Goal: Task Accomplishment & Management: Manage account settings

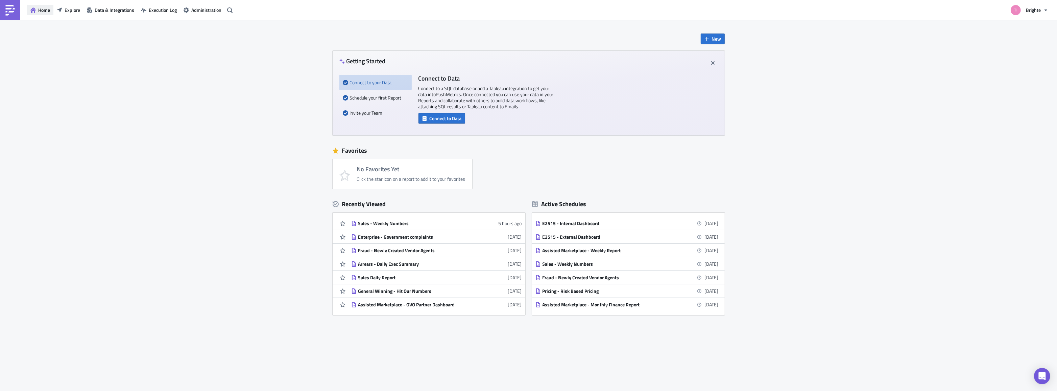
click at [47, 7] on span "Home" at bounding box center [44, 9] width 12 height 7
click at [719, 34] on button "New" at bounding box center [713, 38] width 24 height 10
click at [715, 54] on div "Report" at bounding box center [735, 55] width 45 height 7
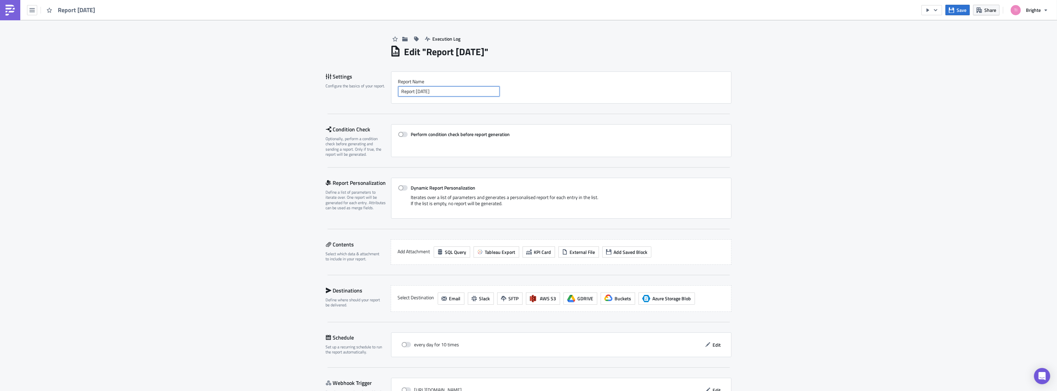
drag, startPoint x: 354, startPoint y: 95, endPoint x: 297, endPoint y: 96, distance: 56.8
click at [297, 96] on div "Execution Log Edit " Report [DATE] " Settings Configure the basics of your repo…" at bounding box center [528, 228] width 1057 height 416
type input "Weekly Vendor Complaints Summary"
click at [485, 250] on span "Tableau Export" at bounding box center [500, 251] width 30 height 7
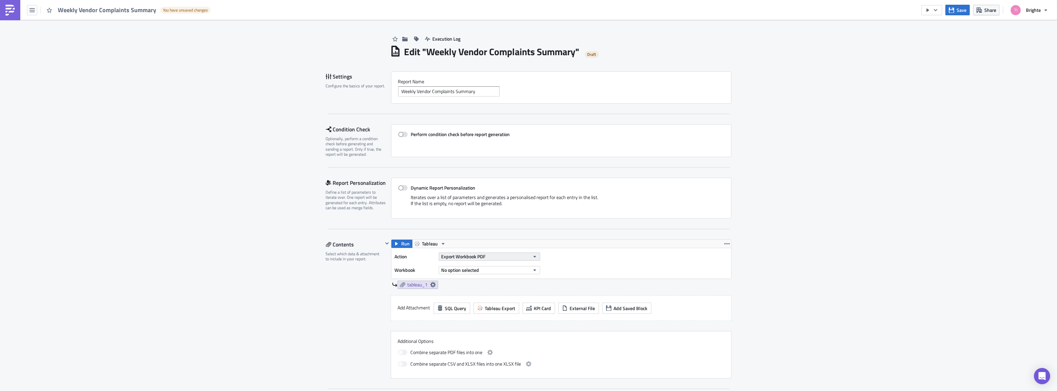
scroll to position [30, 0]
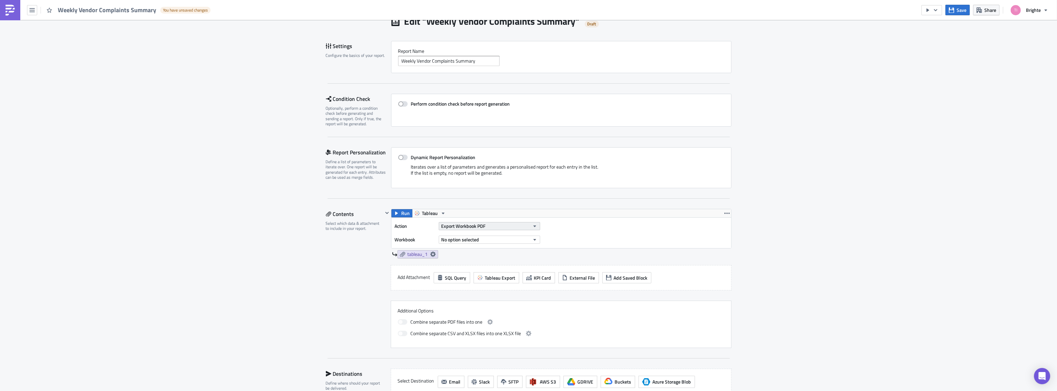
click at [493, 228] on button "Export Workbook PDF" at bounding box center [489, 226] width 101 height 8
click at [477, 292] on div "Export View Image" at bounding box center [470, 290] width 58 height 7
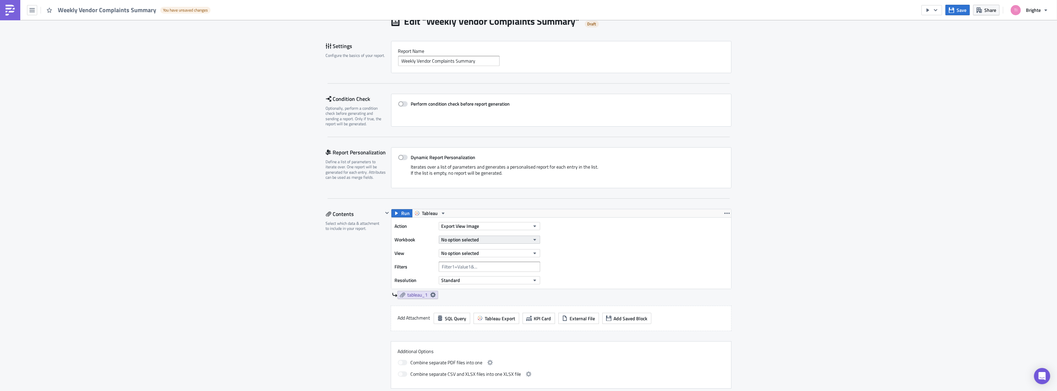
click at [470, 239] on span "No option selected" at bounding box center [461, 239] width 38 height 7
type input "w"
type input "vendor complaints"
click at [663, 261] on div "Action Export View Image Workbook No option selected View No option selected Fi…" at bounding box center [562, 252] width 340 height 71
click at [478, 240] on button "No option selected" at bounding box center [489, 239] width 101 height 8
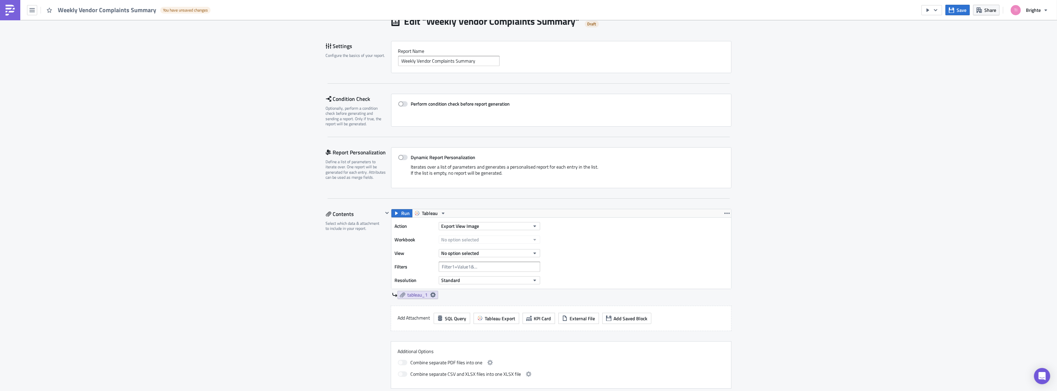
click at [613, 250] on div "Action Export View Image Workbook No option selected View No option selected Fi…" at bounding box center [562, 252] width 340 height 71
click at [488, 252] on button "No option selected" at bounding box center [489, 253] width 101 height 8
click at [583, 251] on div "Action Export View Image Workbook No option selected View No option selected Fi…" at bounding box center [562, 252] width 340 height 71
click at [501, 238] on button "No option selected" at bounding box center [489, 239] width 101 height 8
drag, startPoint x: 464, startPoint y: 250, endPoint x: 439, endPoint y: 248, distance: 25.1
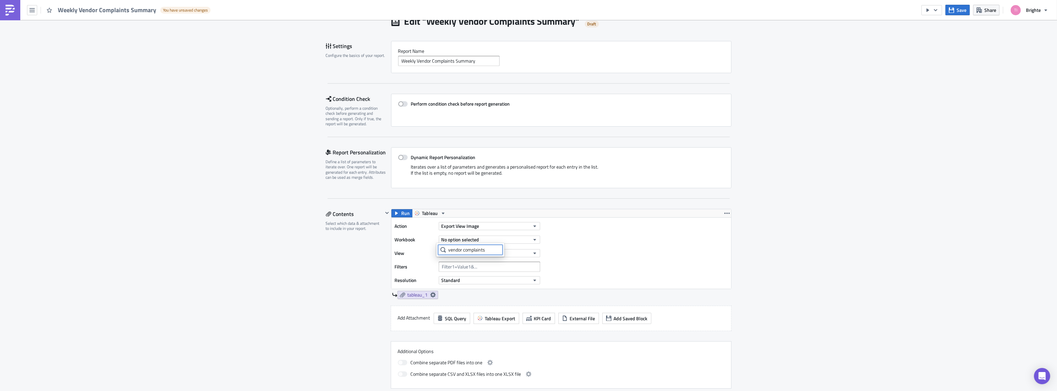
click at [439, 248] on input "vendor complaints" at bounding box center [470, 250] width 65 height 10
type input "weekly_vendor_com"
click at [464, 263] on div "Weekly_Vendor_Complaints" at bounding box center [469, 261] width 57 height 7
click at [595, 269] on div "Action Export View Image Workbook Weekly_Vendor_Complaints View No option selec…" at bounding box center [562, 252] width 340 height 71
click at [469, 255] on span "No option selected" at bounding box center [461, 252] width 38 height 7
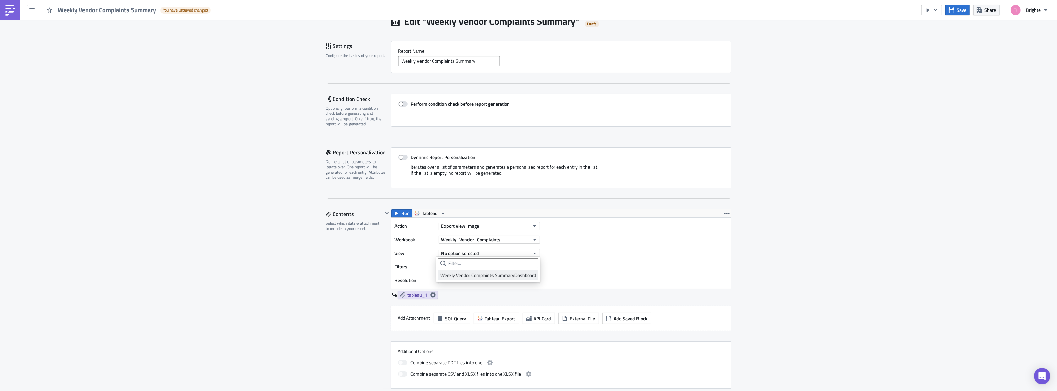
click at [472, 273] on div "Weekly Vendor Complaints SummaryDashboard" at bounding box center [489, 275] width 96 height 7
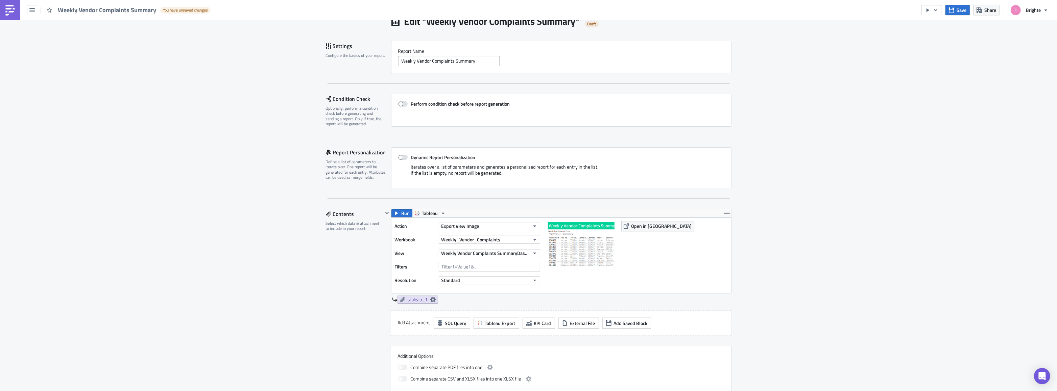
click at [568, 259] on img at bounding box center [581, 255] width 68 height 68
click at [578, 254] on img at bounding box center [581, 255] width 68 height 68
click at [564, 248] on img at bounding box center [581, 255] width 68 height 68
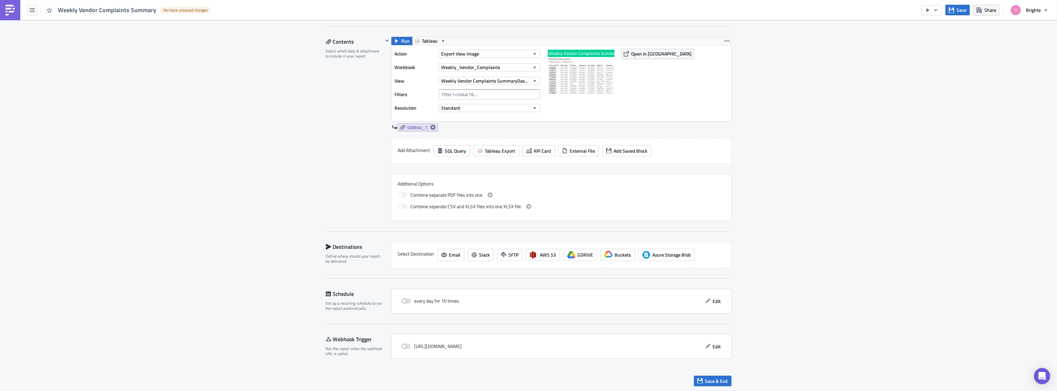
scroll to position [172, 0]
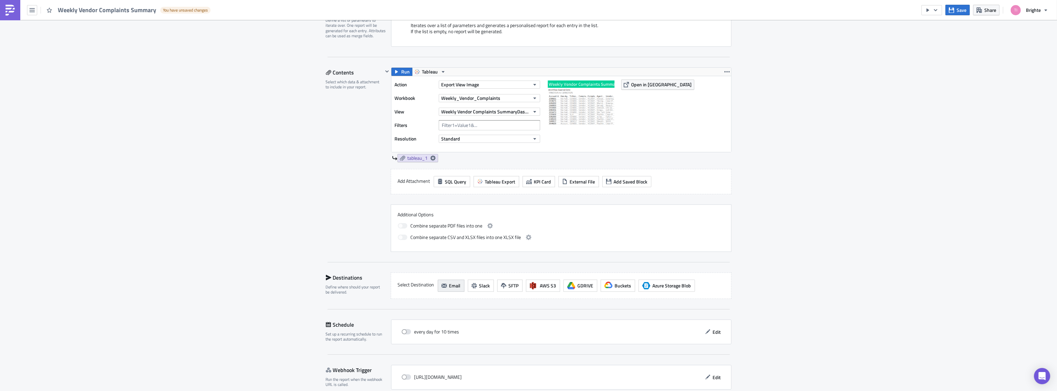
click at [446, 287] on button "Email" at bounding box center [451, 285] width 27 height 12
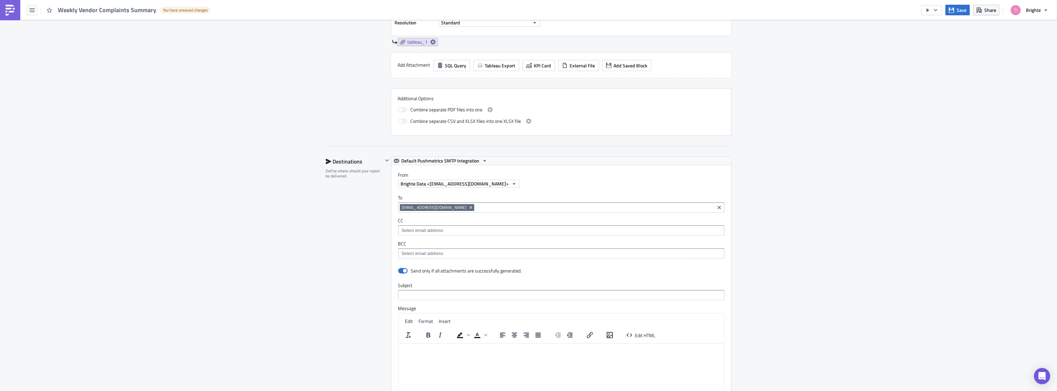
scroll to position [295, 0]
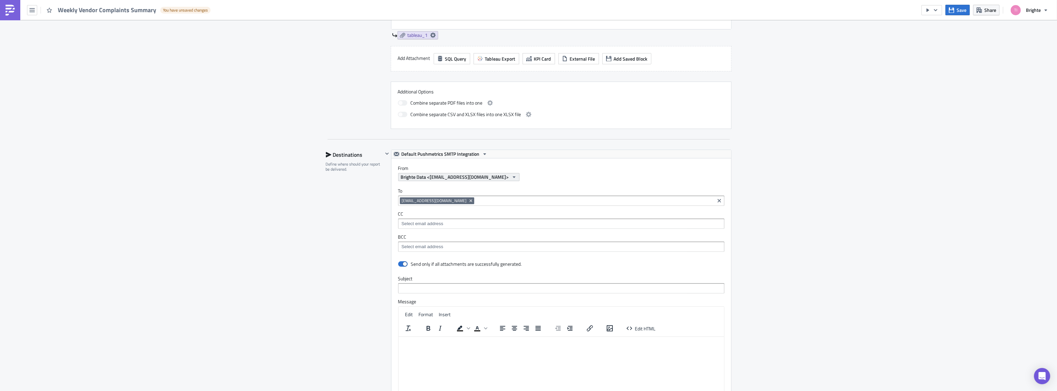
click at [462, 178] on span "Brighte Data <[EMAIL_ADDRESS][DOMAIN_NAME]>" at bounding box center [455, 176] width 108 height 7
click at [551, 173] on div "Brighte Data <[EMAIL_ADDRESS][DOMAIN_NAME]>" at bounding box center [564, 177] width 333 height 8
click at [476, 223] on input at bounding box center [561, 223] width 322 height 7
click at [808, 222] on div "Execution Log Edit " Weekly Vendor Complaints Summary " Draft Settings Configur…" at bounding box center [528, 148] width 1057 height 847
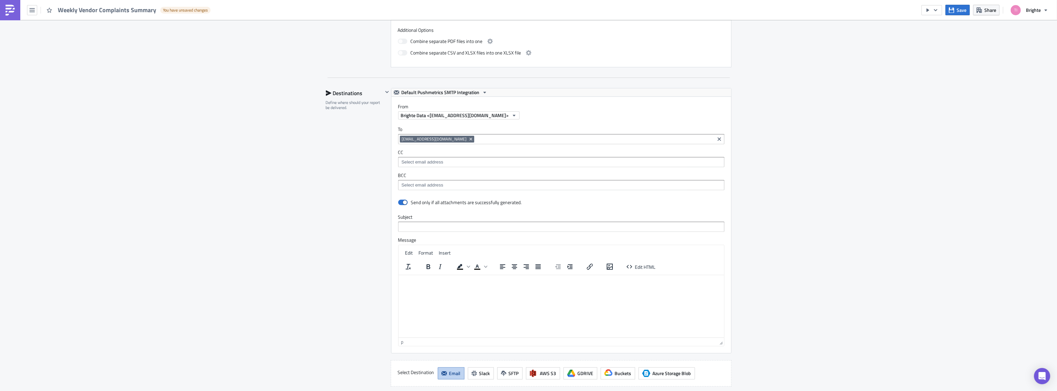
click at [495, 285] on html at bounding box center [561, 280] width 326 height 11
paste body "Rich Text Area. Press ALT-0 for help."
drag, startPoint x: 712, startPoint y: 283, endPoint x: 371, endPoint y: 278, distance: 341.3
click at [398, 278] on html "[URL][DOMAIN_NAME]" at bounding box center [561, 280] width 326 height 11
click at [644, 265] on span "Edit HTML" at bounding box center [645, 266] width 21 height 7
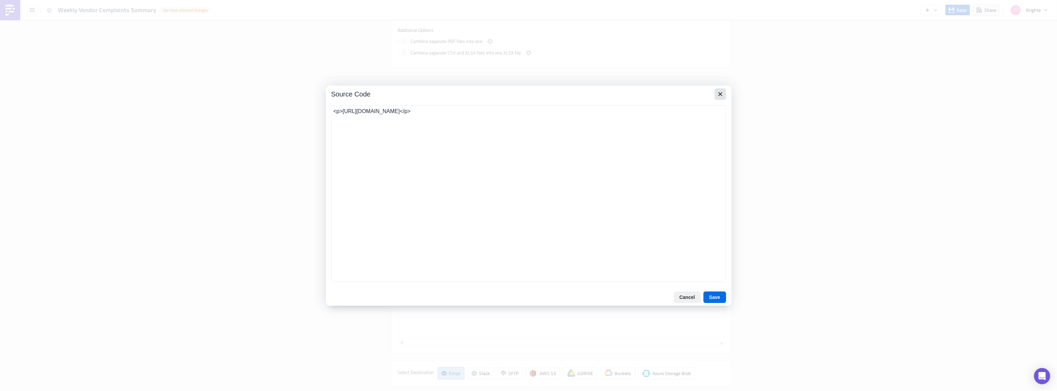
click at [724, 92] on icon "Close" at bounding box center [721, 94] width 8 height 8
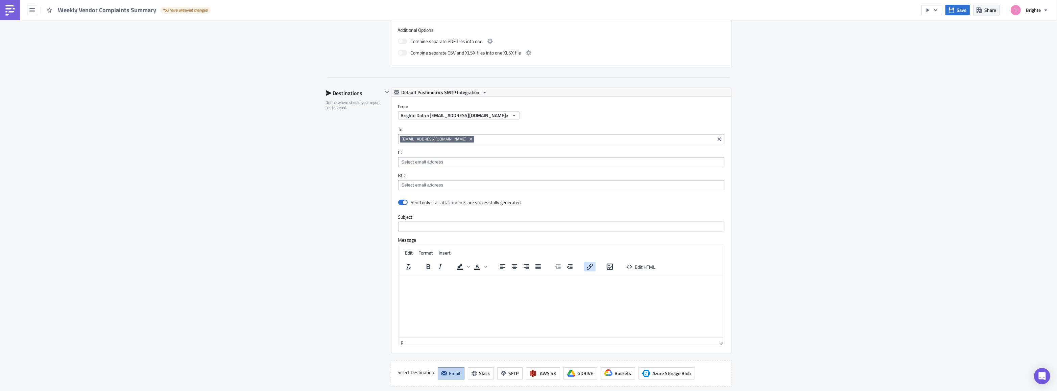
click at [591, 267] on icon "Insert/edit link" at bounding box center [590, 266] width 8 height 8
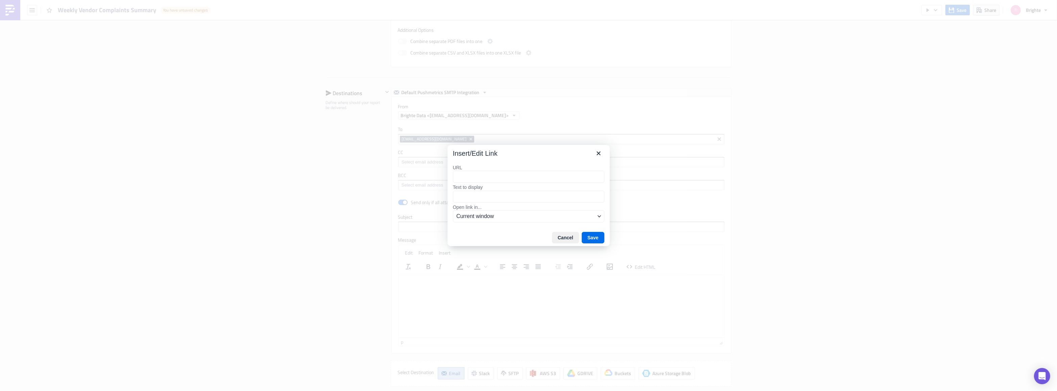
type input "[URL][DOMAIN_NAME]"
click at [515, 194] on div "[URL][DOMAIN_NAME]" at bounding box center [531, 190] width 145 height 8
type input "[URL][DOMAIN_NAME]"
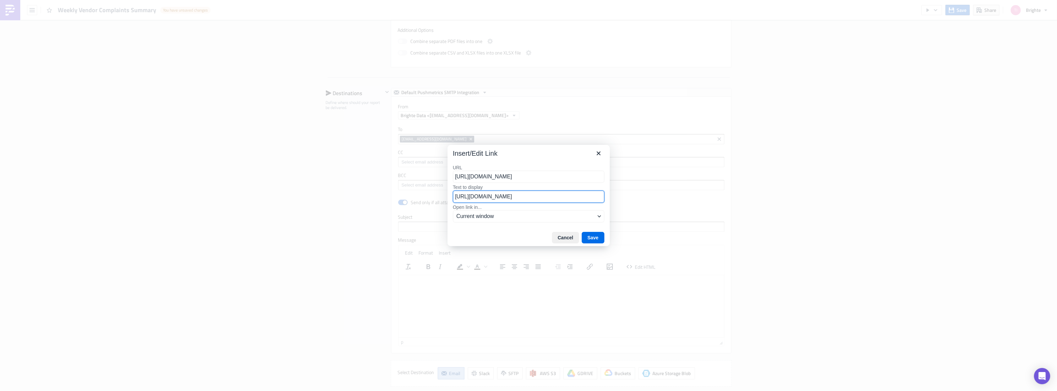
click at [513, 196] on input "[URL][DOMAIN_NAME]" at bounding box center [529, 196] width 152 height 12
type input "Link to Dashboard"
click at [515, 214] on span "Current window" at bounding box center [526, 216] width 139 height 8
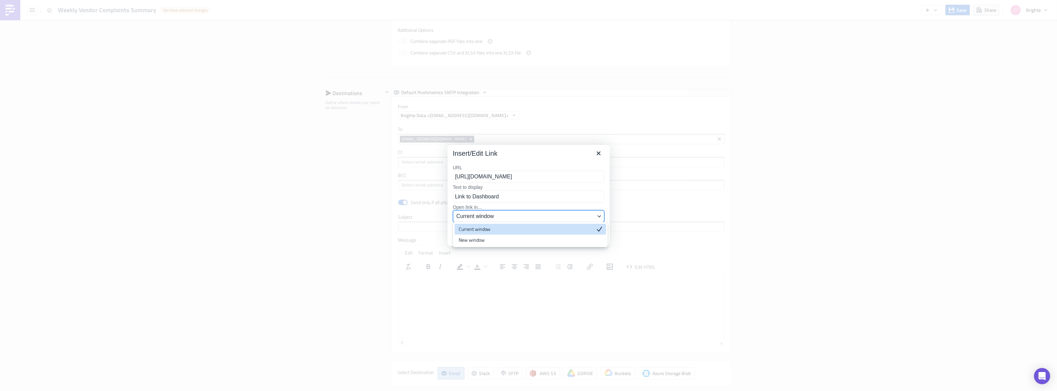
click at [515, 214] on span "Current window" at bounding box center [526, 216] width 139 height 8
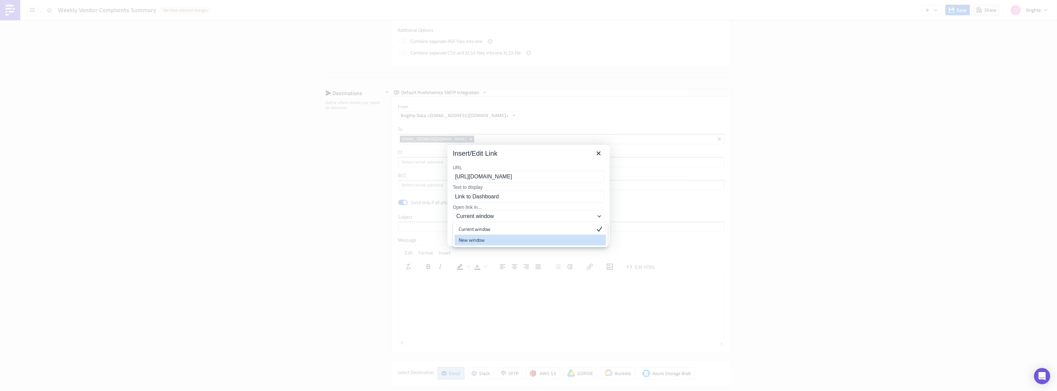
click at [515, 240] on div "New window" at bounding box center [526, 240] width 134 height 8
click at [596, 241] on button "Save" at bounding box center [593, 237] width 23 height 11
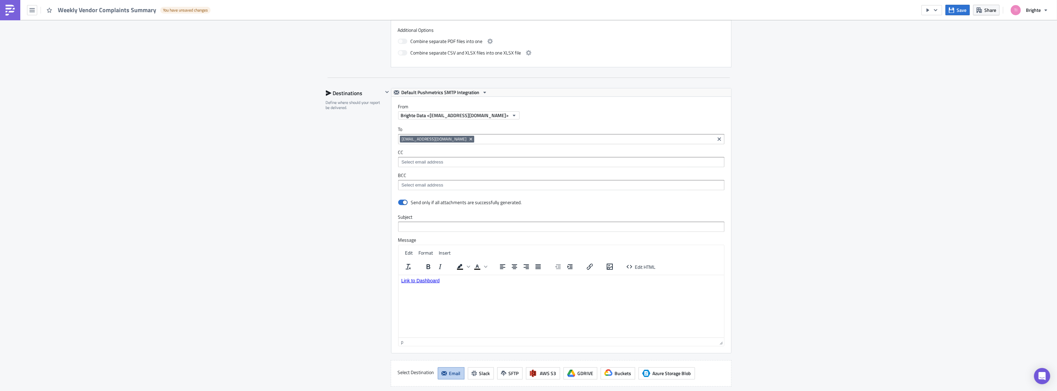
click at [514, 285] on html "Link to Dashboard﻿" at bounding box center [561, 280] width 326 height 11
click at [816, 284] on div "Execution Log Edit " Weekly Vendor Complaints Summary " Draft Settings Configur…" at bounding box center [528, 87] width 1057 height 847
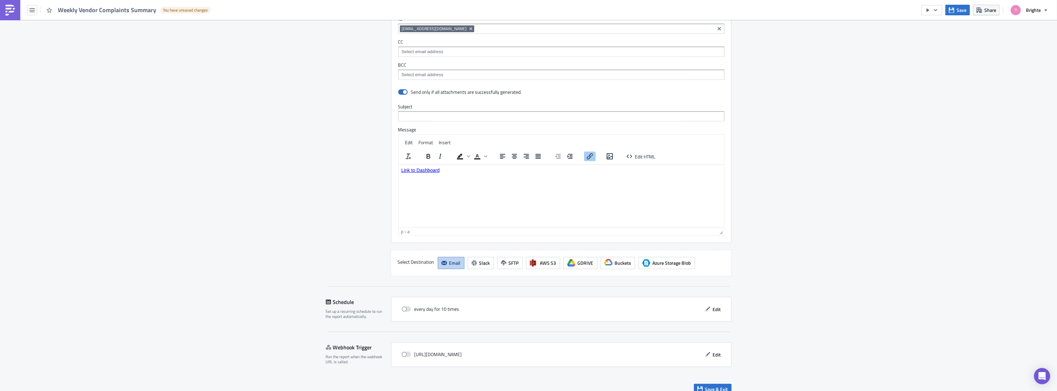
scroll to position [474, 0]
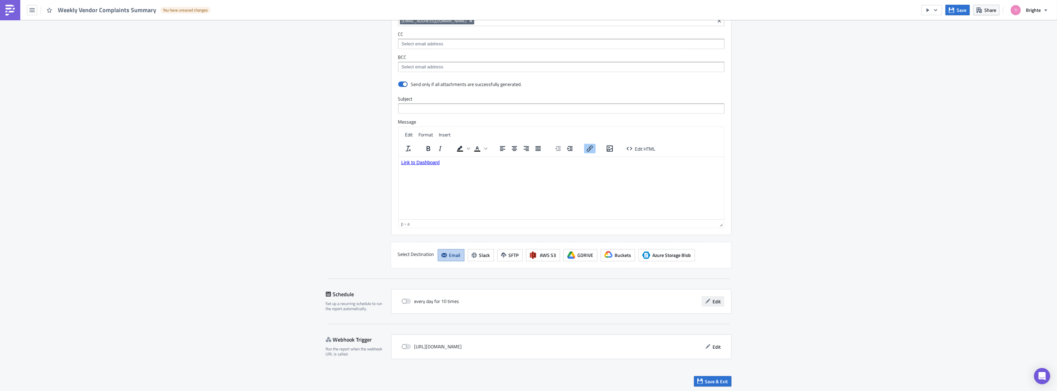
click at [713, 300] on span "Edit" at bounding box center [717, 301] width 8 height 7
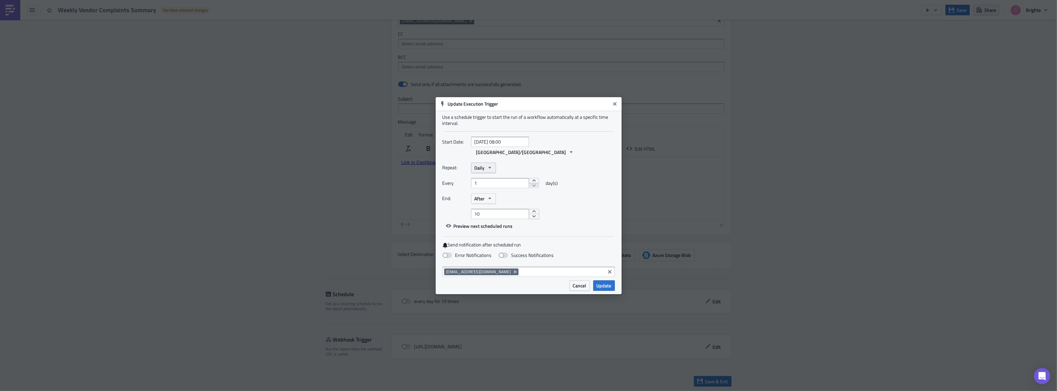
click at [483, 164] on span "Daily" at bounding box center [480, 167] width 10 height 7
click at [501, 195] on link "Weekly" at bounding box center [503, 200] width 61 height 10
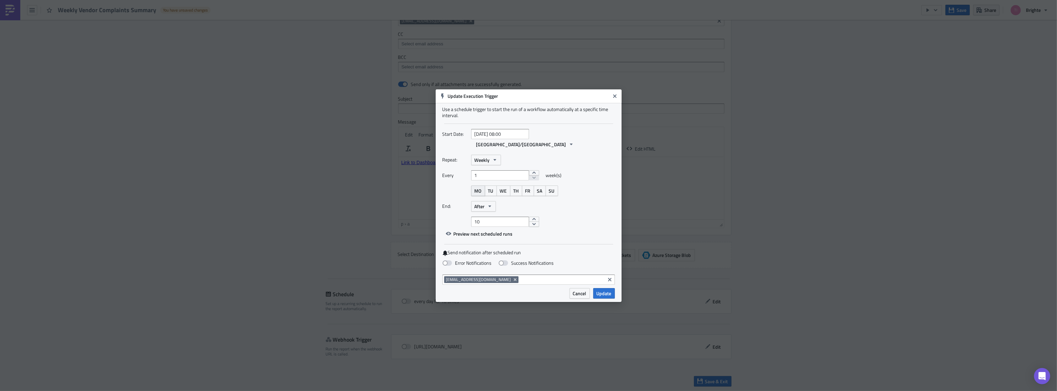
click at [478, 187] on span "MO" at bounding box center [478, 190] width 7 height 7
click at [489, 216] on input "10" at bounding box center [500, 221] width 58 height 10
click at [487, 203] on icon "button" at bounding box center [489, 205] width 5 height 5
click at [489, 215] on div "Never" at bounding box center [503, 218] width 56 height 7
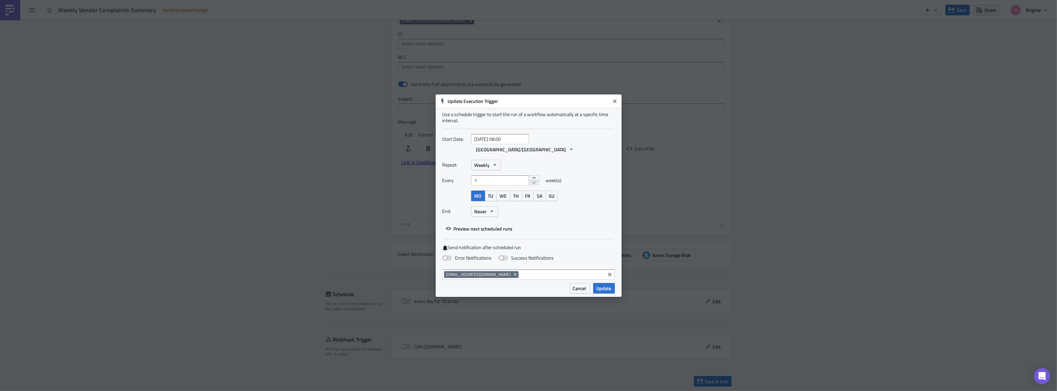
click at [543, 216] on div "Start Date: [DATE] 08:00 [GEOGRAPHIC_DATA]/[GEOGRAPHIC_DATA] Repeat: Weekly Eve…" at bounding box center [529, 184] width 172 height 100
click at [450, 255] on span at bounding box center [447, 257] width 9 height 5
click at [6, 5] on input "Error Notifications" at bounding box center [3, 3] width 4 height 4
checkbox input "true"
click at [520, 272] on input at bounding box center [561, 274] width 83 height 7
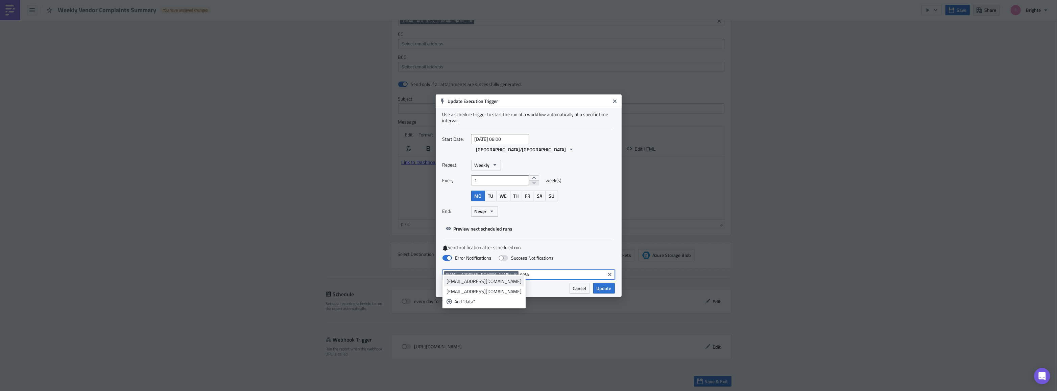
type input "data"
click at [513, 281] on div "[EMAIL_ADDRESS][DOMAIN_NAME]" at bounding box center [484, 281] width 75 height 7
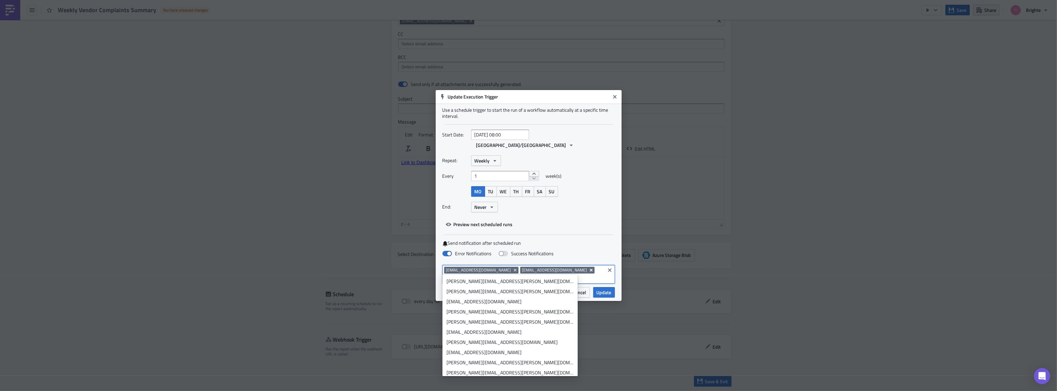
click at [590, 269] on icon "Remove Tag" at bounding box center [591, 270] width 3 height 3
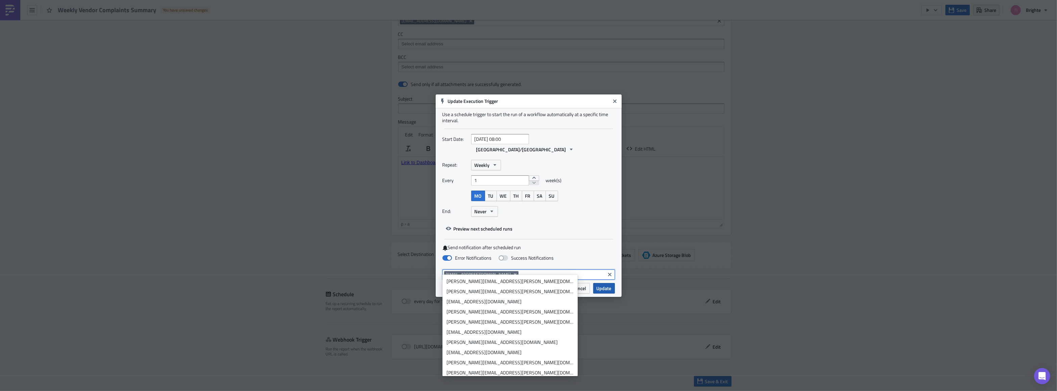
click at [610, 284] on span "Update" at bounding box center [604, 287] width 15 height 7
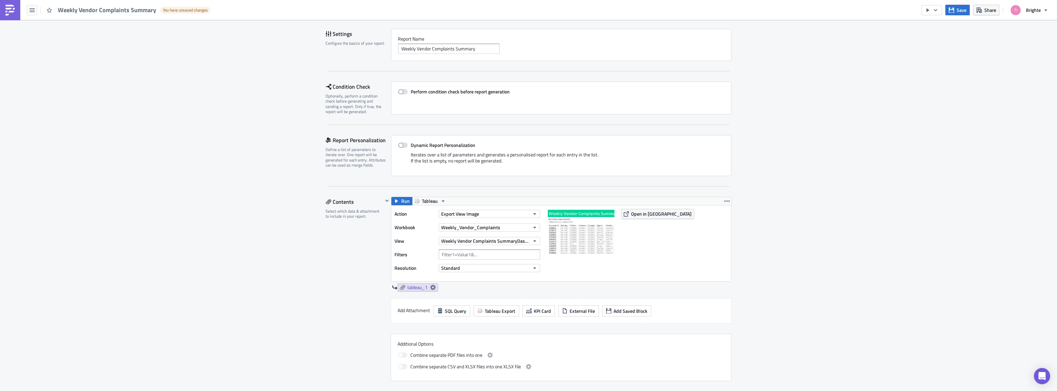
scroll to position [13, 0]
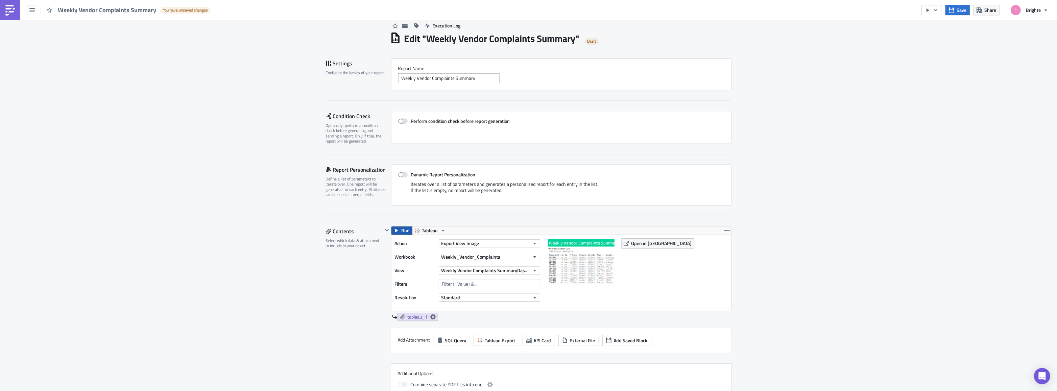
click at [397, 232] on icon "button" at bounding box center [396, 230] width 5 height 5
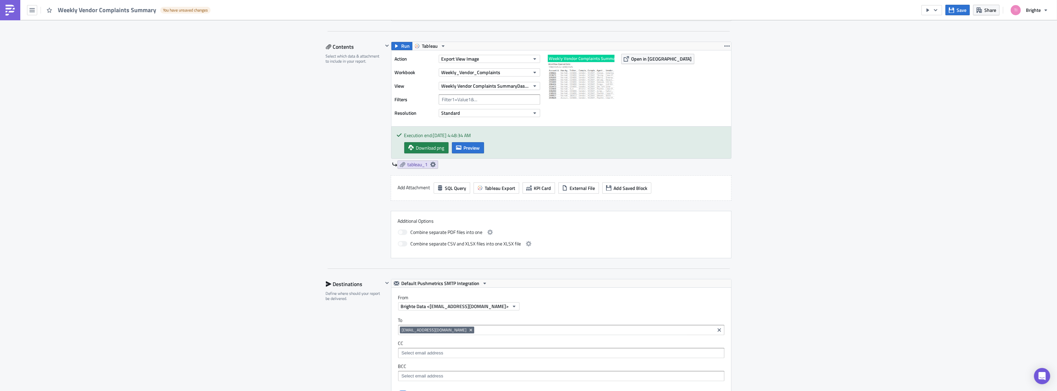
scroll to position [167, 0]
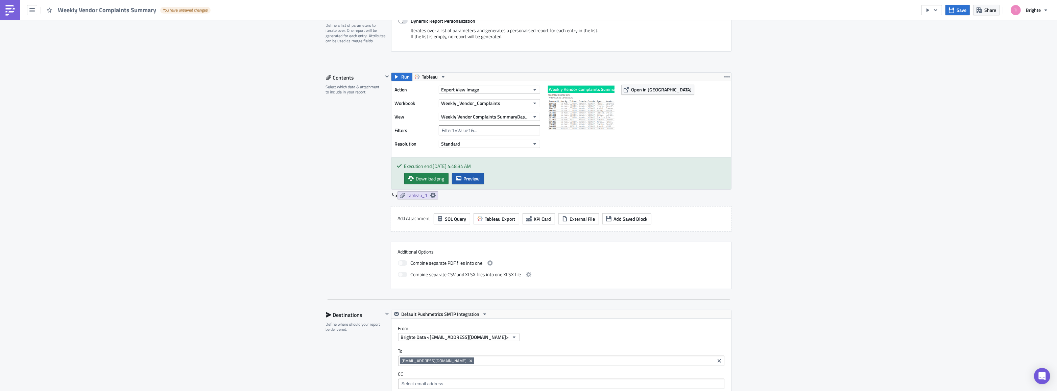
click at [460, 182] on button "Preview" at bounding box center [468, 178] width 32 height 11
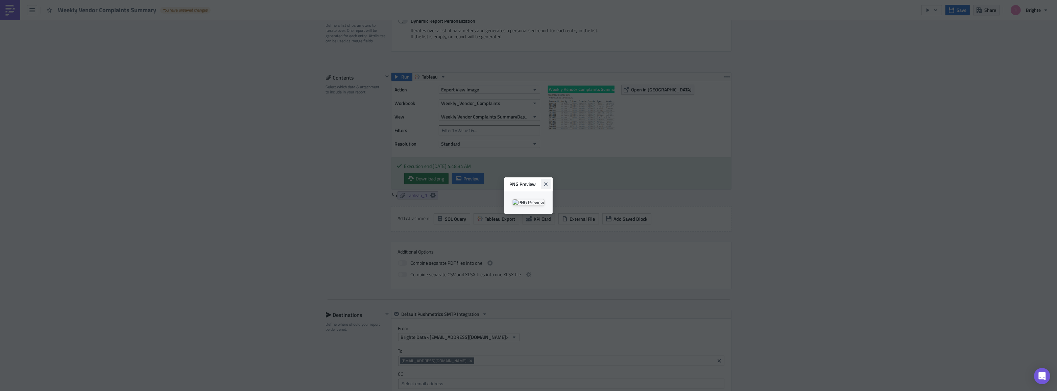
click at [549, 181] on icon "Close" at bounding box center [545, 183] width 5 height 5
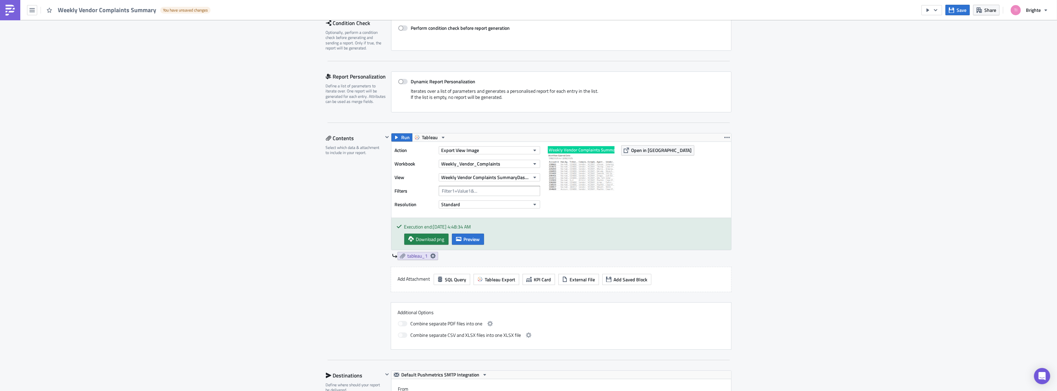
scroll to position [105, 0]
click at [486, 152] on button "Export View Image" at bounding box center [489, 151] width 101 height 8
click at [884, 209] on div "Execution Log Edit " Weekly Vendor Complaints Summary " Draft Settings Configur…" at bounding box center [528, 354] width 1057 height 879
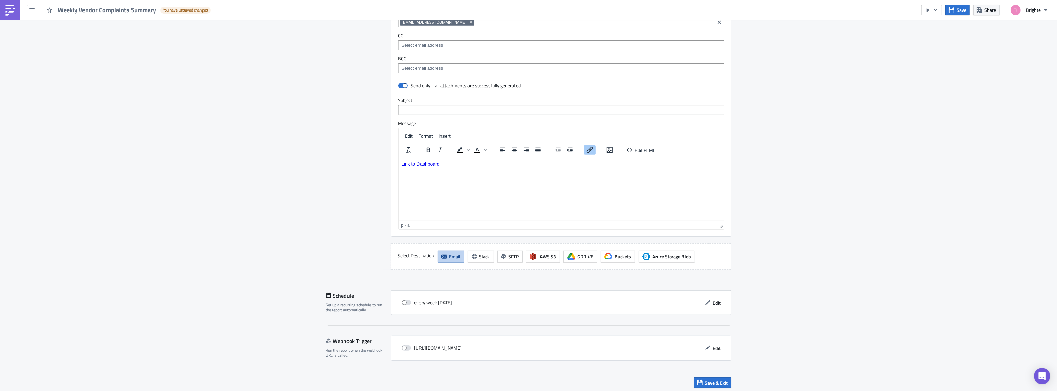
scroll to position [506, 0]
click at [717, 380] on span "Save & Exit" at bounding box center [716, 380] width 23 height 7
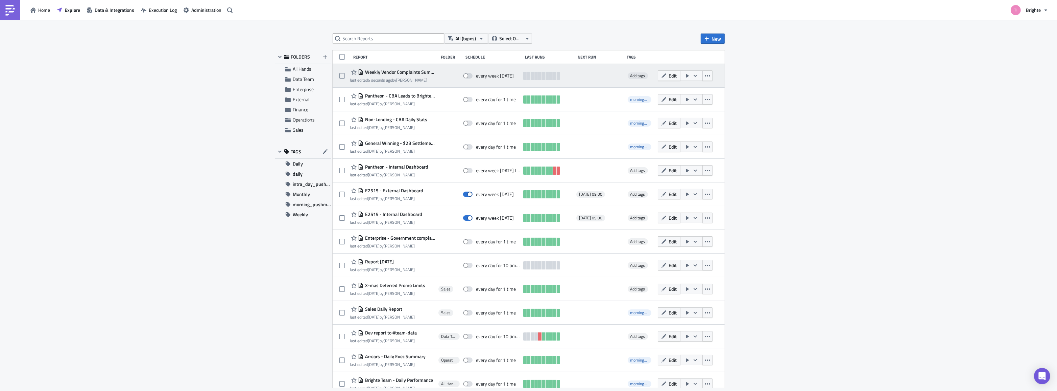
click at [685, 76] on icon "button" at bounding box center [687, 75] width 5 height 5
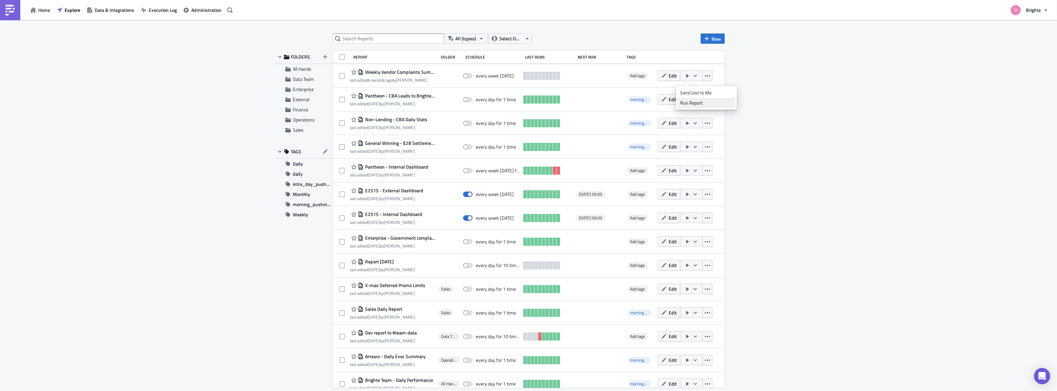
click at [690, 100] on div "Run Report" at bounding box center [706, 102] width 53 height 7
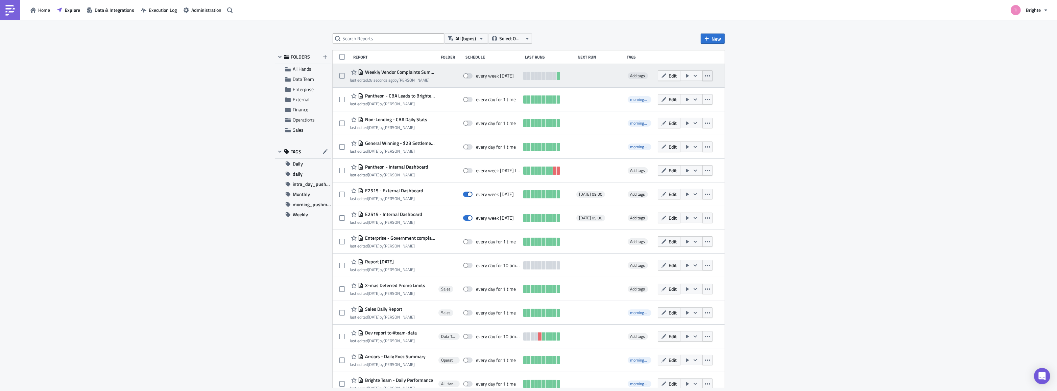
click at [705, 74] on icon "button" at bounding box center [707, 75] width 5 height 5
click at [669, 77] on span "Edit" at bounding box center [673, 75] width 8 height 7
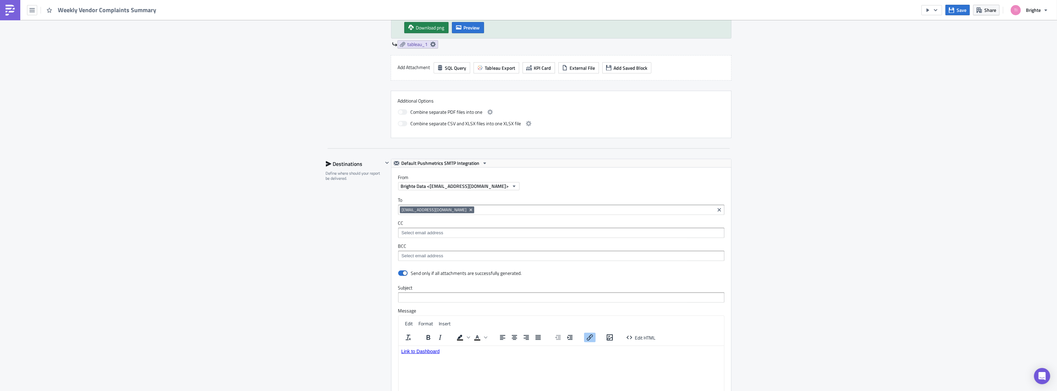
scroll to position [317, 0]
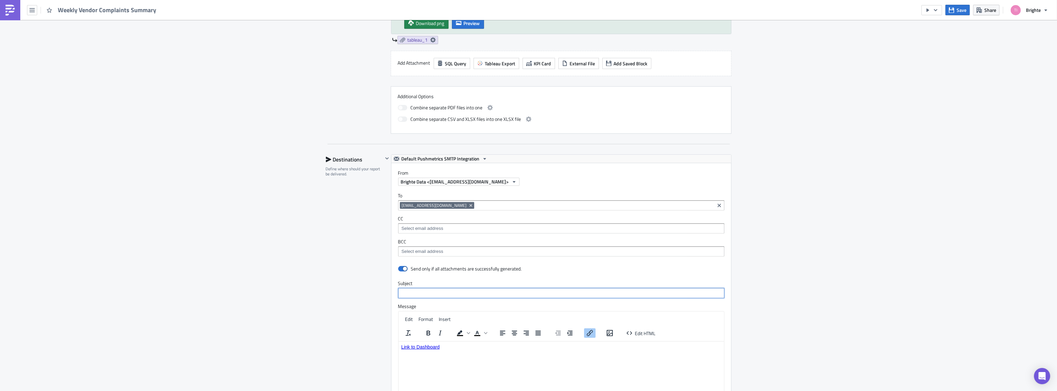
click at [459, 291] on input "text" at bounding box center [561, 293] width 326 height 10
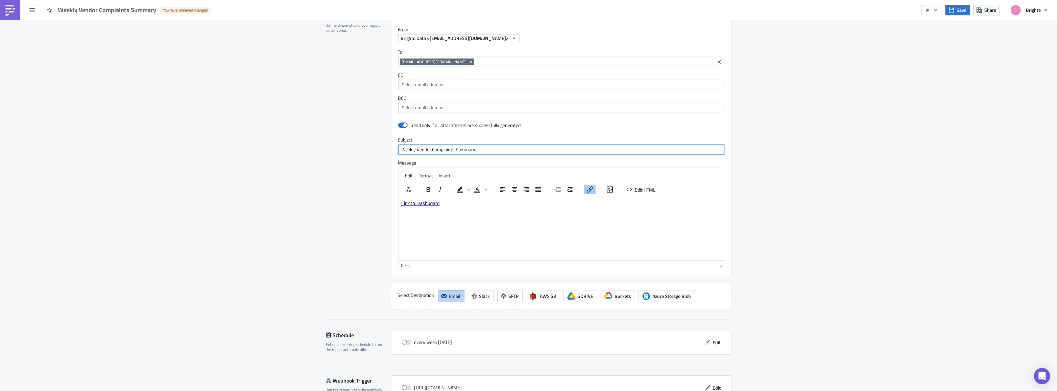
scroll to position [502, 0]
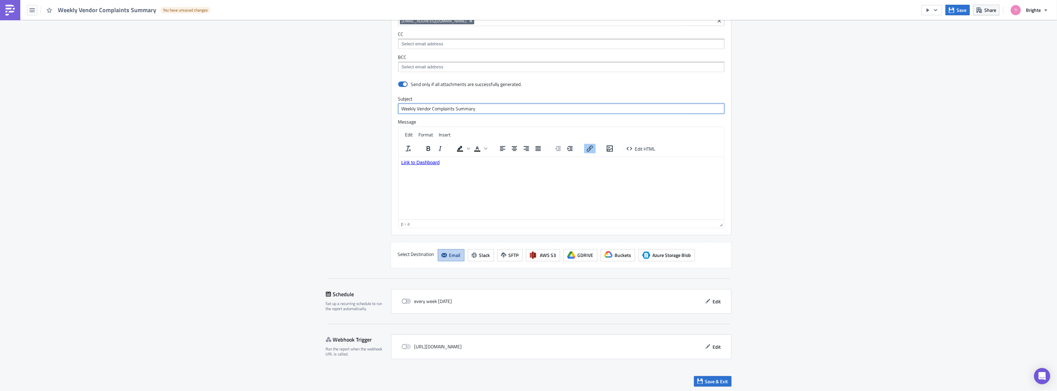
type input "Weekly Vendor Complaints Summary"
click at [410, 301] on label at bounding box center [408, 301] width 13 height 6
click at [408, 301] on input "checkbox" at bounding box center [405, 301] width 4 height 4
checkbox input "true"
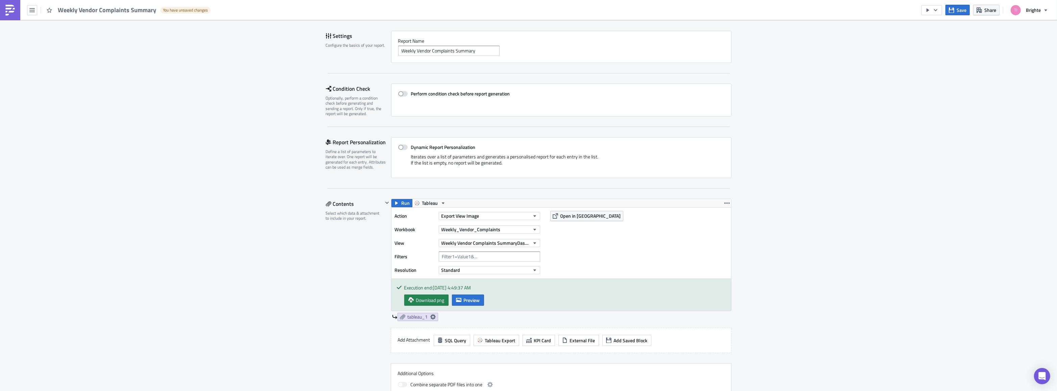
scroll to position [194, 0]
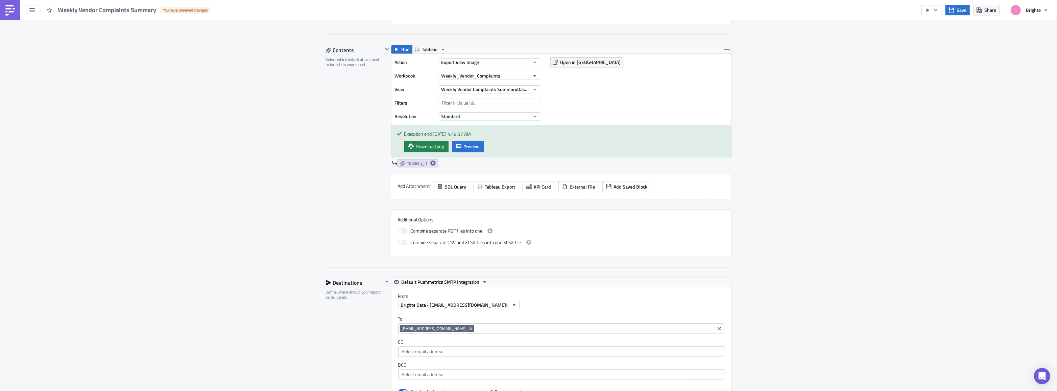
click at [476, 328] on input at bounding box center [594, 328] width 237 height 7
type input "o"
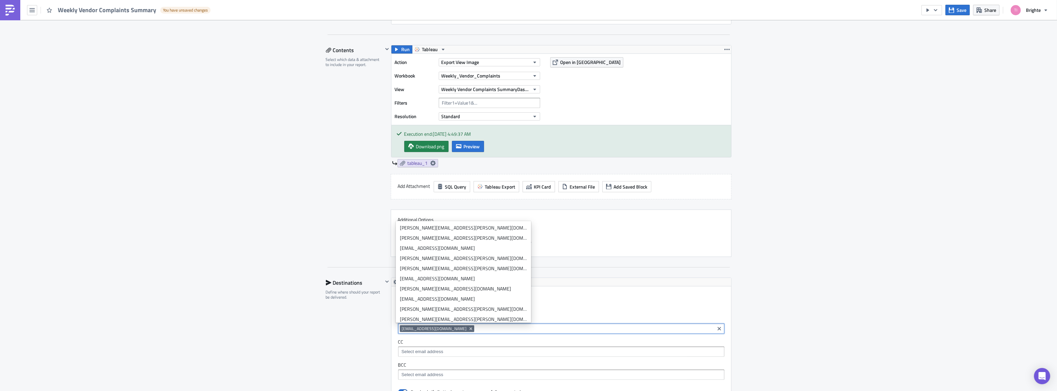
click at [622, 327] on input at bounding box center [594, 328] width 237 height 7
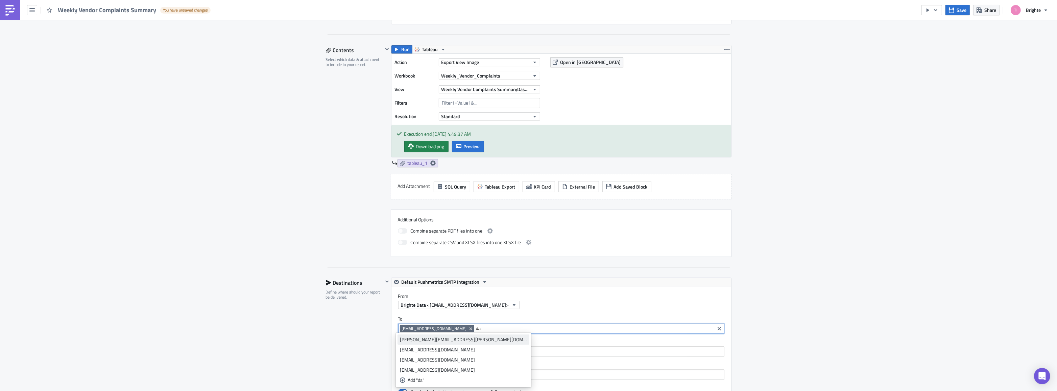
type input "da"
click at [444, 341] on div "[PERSON_NAME][EMAIL_ADDRESS][PERSON_NAME][DOMAIN_NAME]" at bounding box center [463, 339] width 127 height 7
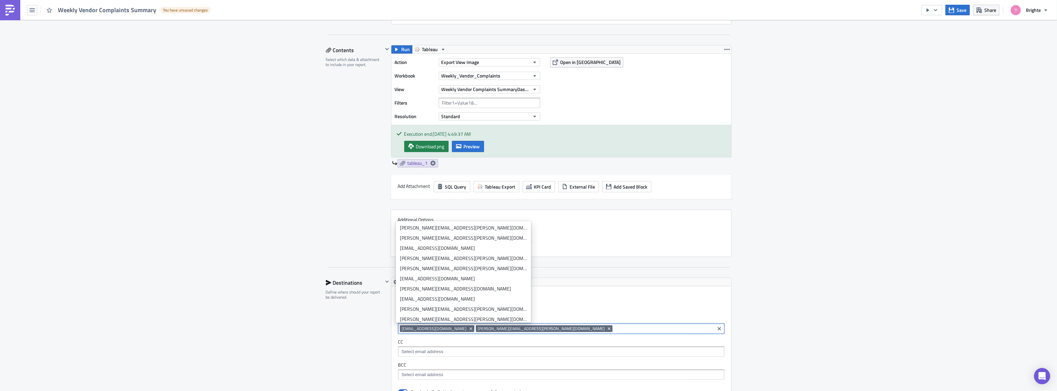
click at [869, 254] on div "Execution Log Edit " Weekly Vendor Complaints Summary " Draft Settings Configur…" at bounding box center [528, 263] width 1057 height 875
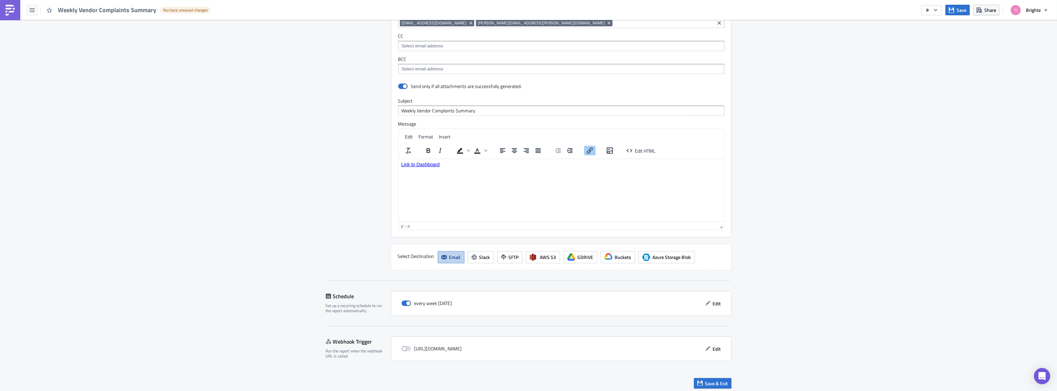
scroll to position [502, 0]
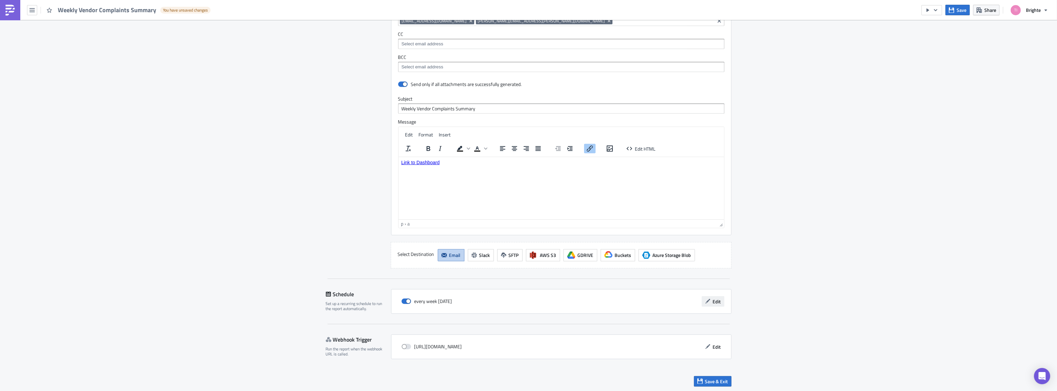
click at [714, 300] on span "Edit" at bounding box center [717, 301] width 8 height 7
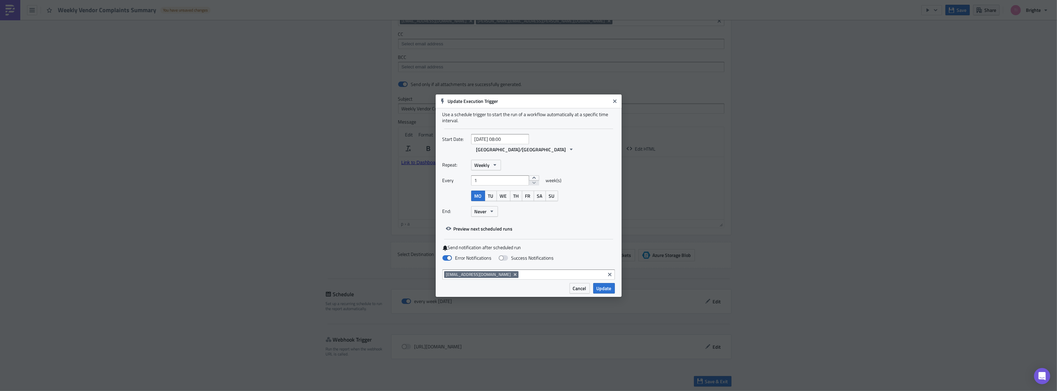
click at [539, 271] on input at bounding box center [561, 274] width 83 height 7
type input "data"
click at [503, 281] on div "[EMAIL_ADDRESS][DOMAIN_NAME]" at bounding box center [484, 281] width 75 height 7
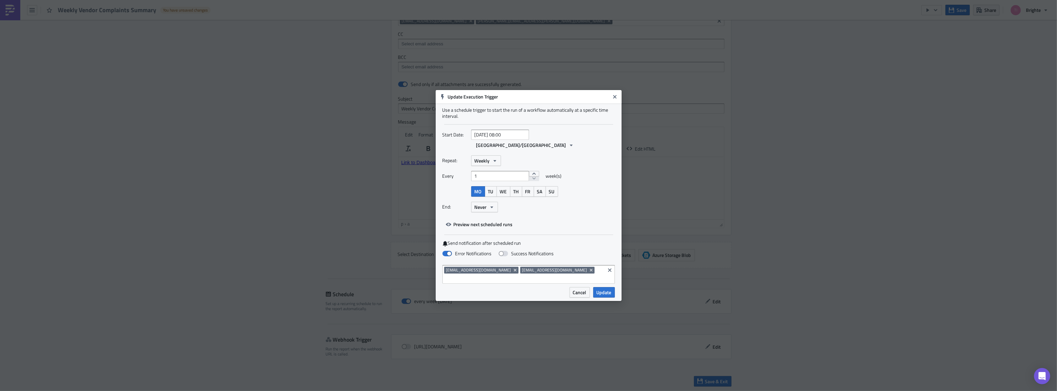
click at [572, 227] on div "Start Date: [DATE] 08:00 [GEOGRAPHIC_DATA]/[GEOGRAPHIC_DATA] Repeat: Weekly Eve…" at bounding box center [529, 180] width 172 height 100
click at [496, 227] on button "Preview next scheduled runs" at bounding box center [480, 224] width 74 height 10
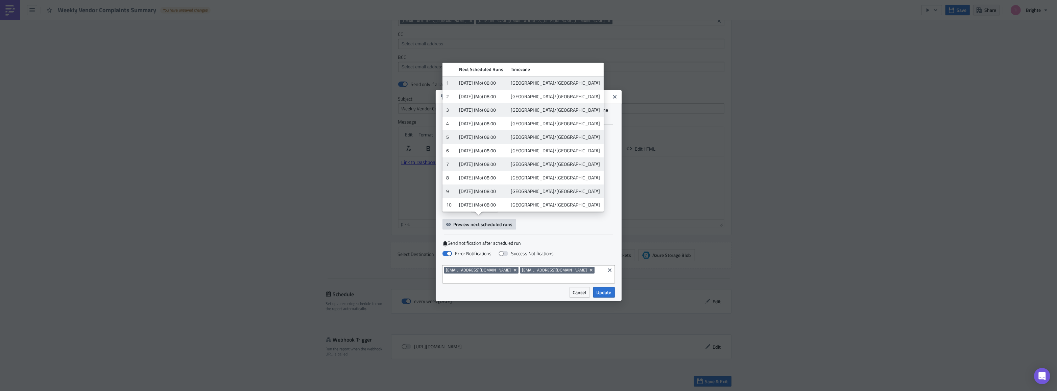
click at [600, 225] on div "Start Date: [DATE] 08:00 [GEOGRAPHIC_DATA]/[GEOGRAPHIC_DATA] Repeat: Weekly Eve…" at bounding box center [529, 180] width 172 height 100
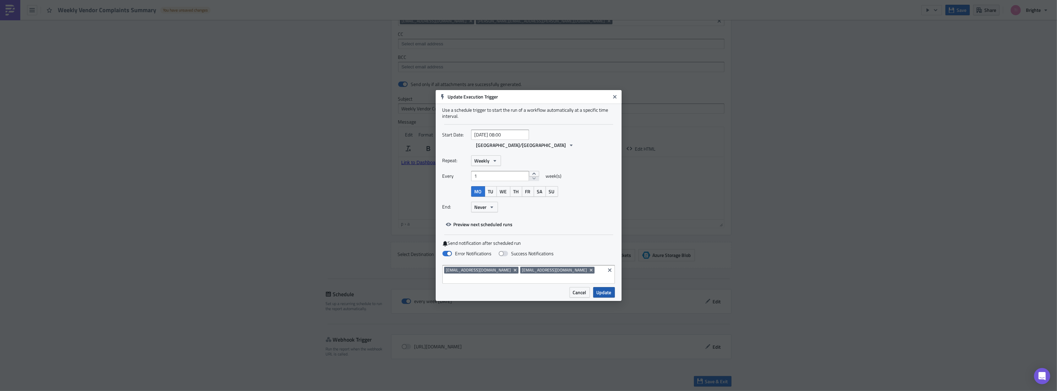
click at [602, 288] on span "Update" at bounding box center [604, 291] width 15 height 7
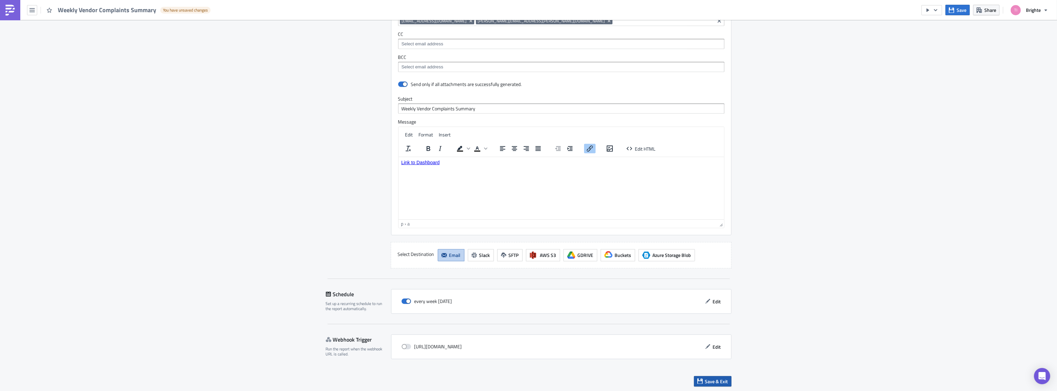
click at [717, 383] on button "Save & Exit" at bounding box center [713, 381] width 38 height 10
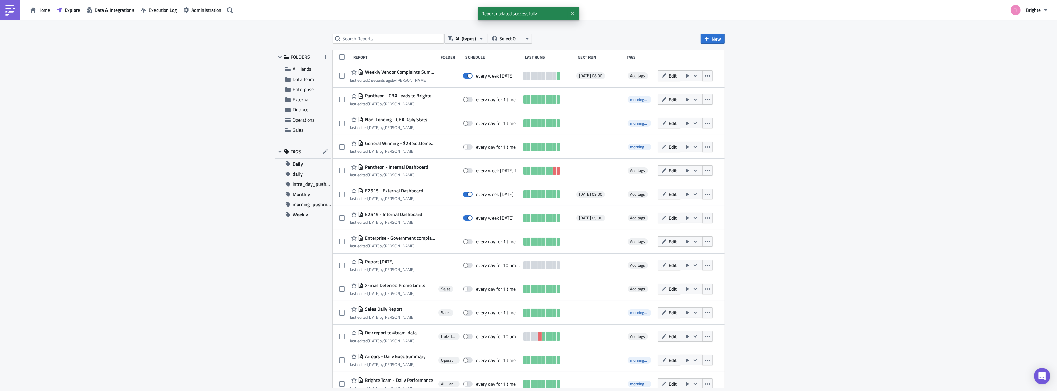
click at [800, 91] on div "All (types) Select Owner New FOLDERS All Hands Data Team Enterprise External Fi…" at bounding box center [528, 206] width 1057 height 372
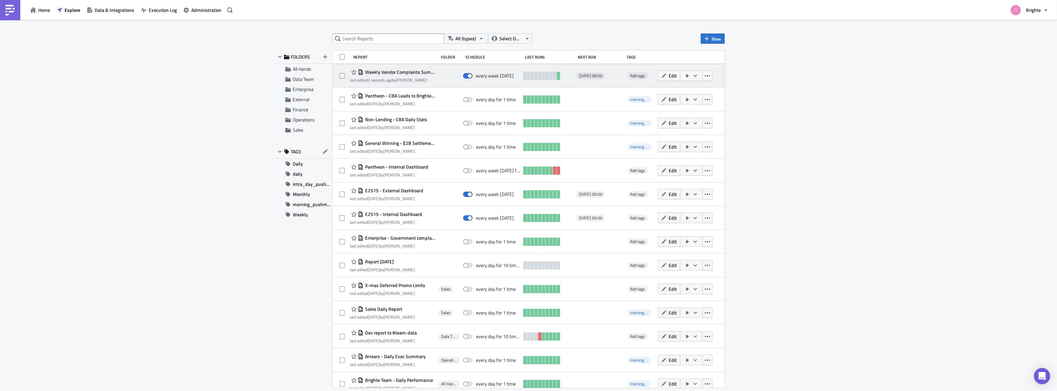
click at [688, 78] on button "button" at bounding box center [691, 75] width 23 height 10
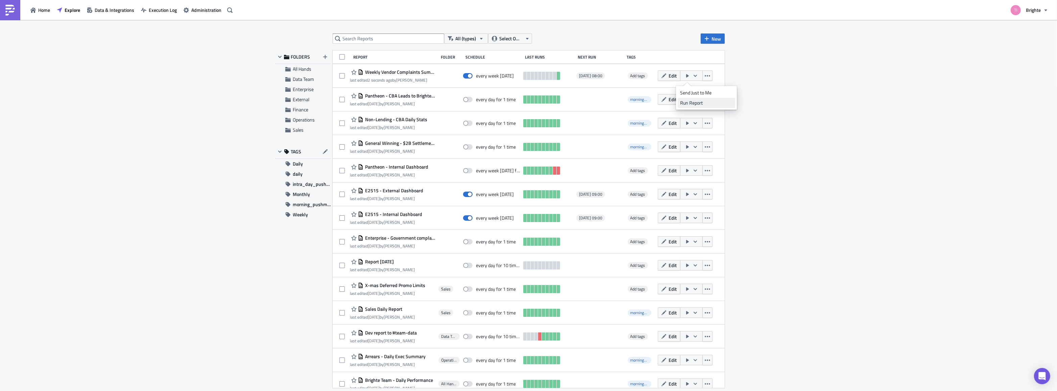
click at [692, 102] on div "Run Report" at bounding box center [706, 102] width 53 height 7
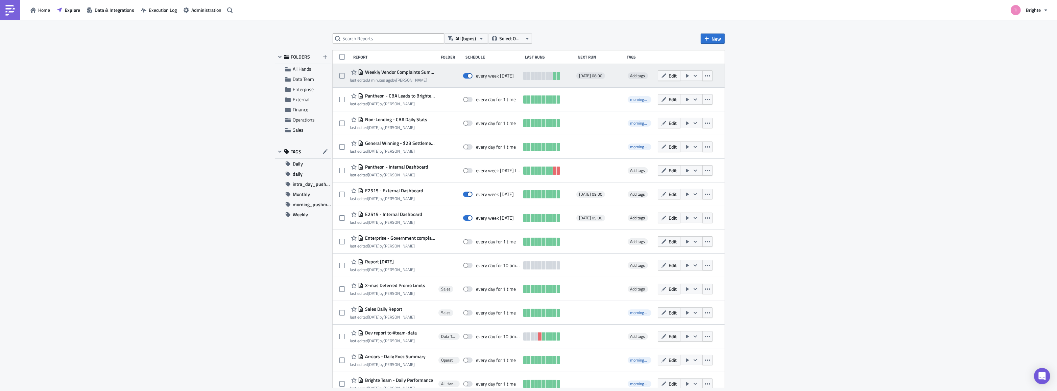
click at [429, 75] on div "Weekly Vendor Complaints Summary" at bounding box center [392, 72] width 85 height 8
click at [421, 66] on div "Weekly Vendor Complaints Summary last edited 3 minutes ago by [PERSON_NAME] eve…" at bounding box center [529, 76] width 392 height 24
click at [421, 72] on span "Weekly Vendor Complaints Summary" at bounding box center [400, 72] width 72 height 6
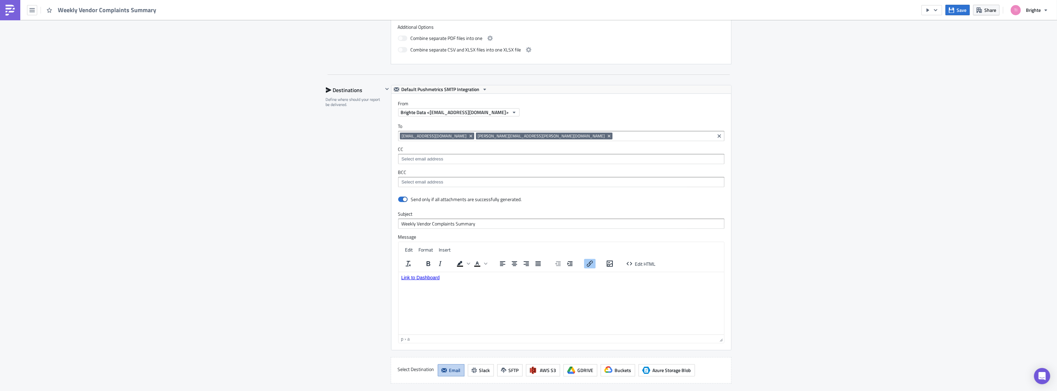
scroll to position [378, 0]
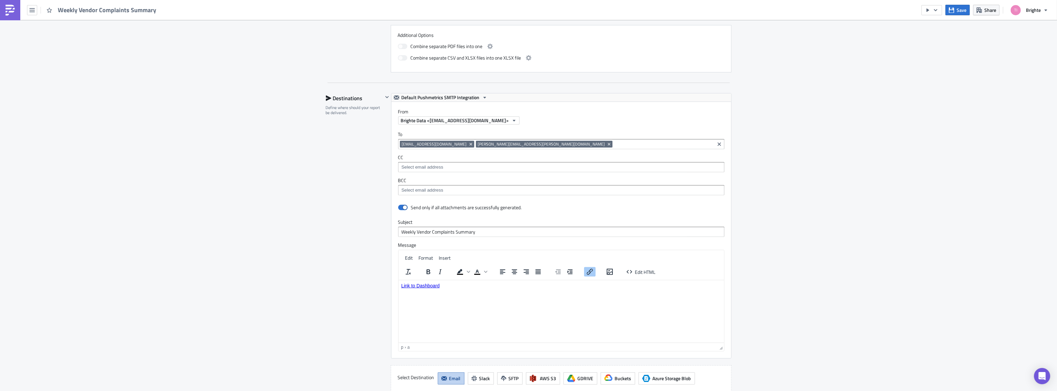
click at [614, 145] on input at bounding box center [663, 144] width 99 height 7
drag, startPoint x: 526, startPoint y: 143, endPoint x: 515, endPoint y: 143, distance: 10.8
click at [614, 143] on input "cefer" at bounding box center [663, 144] width 99 height 7
type input "c"
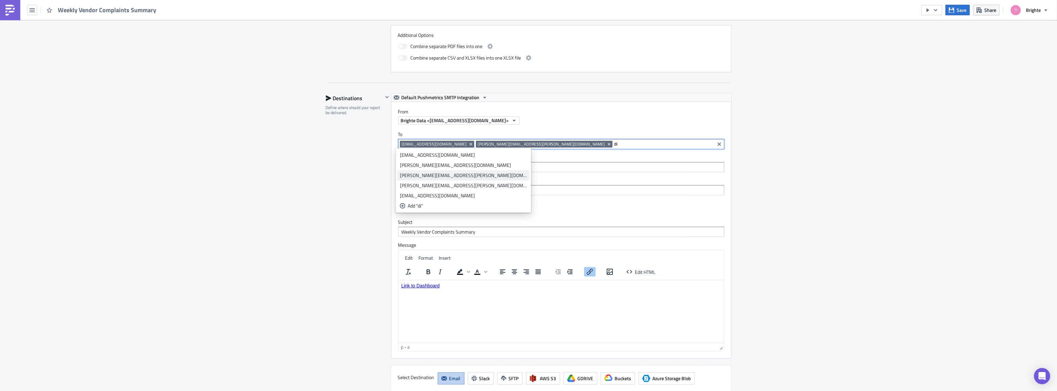
type input "di"
click at [402, 177] on div "[PERSON_NAME][EMAIL_ADDRESS][PERSON_NAME][DOMAIN_NAME]" at bounding box center [463, 175] width 127 height 7
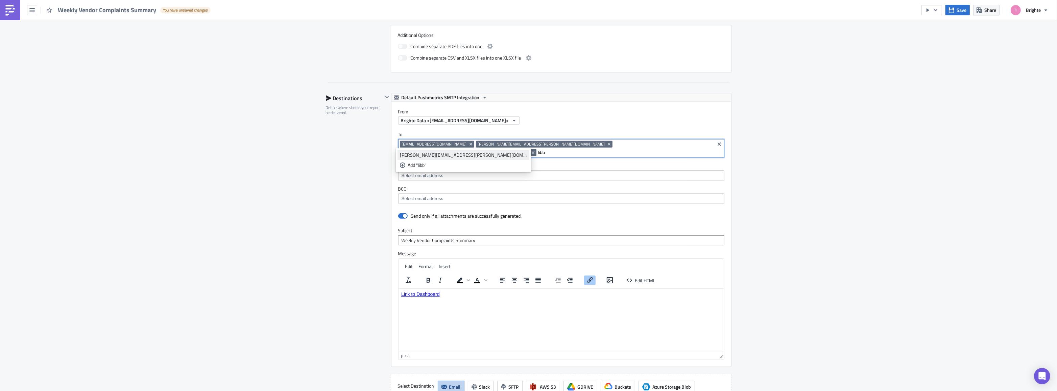
type input "libb"
click at [442, 159] on link "[PERSON_NAME][EMAIL_ADDRESS][PERSON_NAME][DOMAIN_NAME]" at bounding box center [464, 155] width 132 height 10
type input "h"
type input "n"
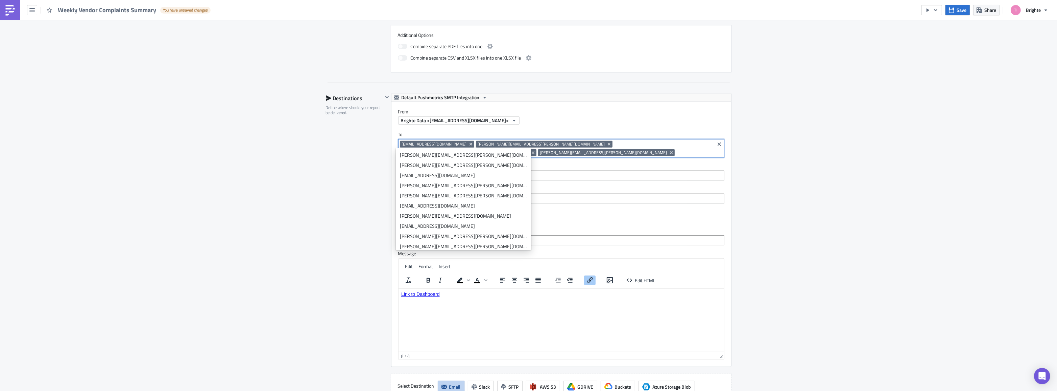
click at [677, 149] on input at bounding box center [695, 152] width 37 height 7
paste input "[PERSON_NAME][EMAIL_ADDRESS][PERSON_NAME][DOMAIN_NAME]"
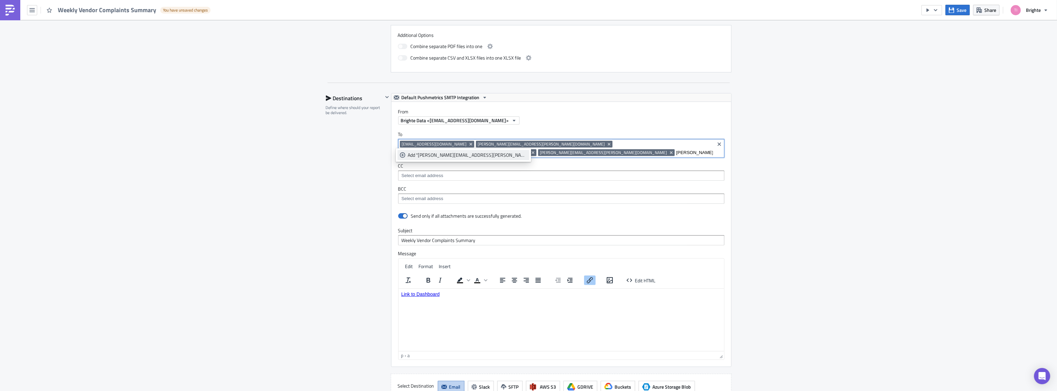
type input "[PERSON_NAME][EMAIL_ADDRESS][PERSON_NAME][DOMAIN_NAME]"
click at [438, 155] on div "Add "[PERSON_NAME][EMAIL_ADDRESS][PERSON_NAME][DOMAIN_NAME]"" at bounding box center [467, 155] width 119 height 7
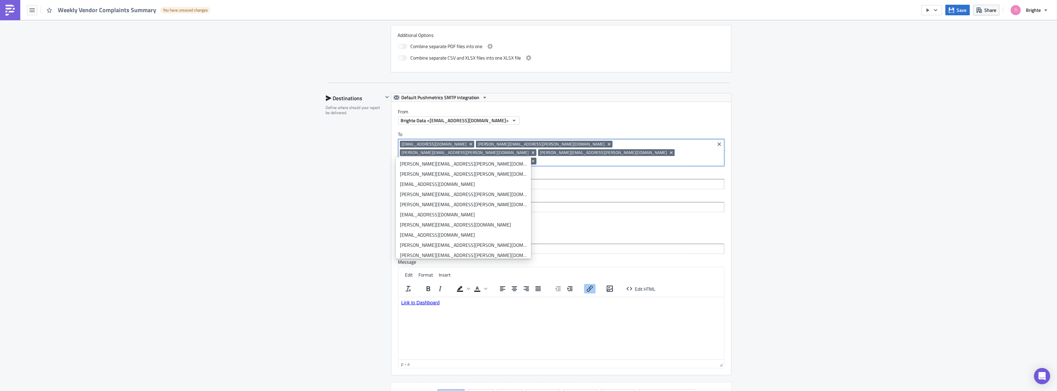
click at [673, 158] on input at bounding box center [625, 161] width 175 height 7
paste input "[PERSON_NAME][EMAIL_ADDRESS][PERSON_NAME][DOMAIN_NAME]"
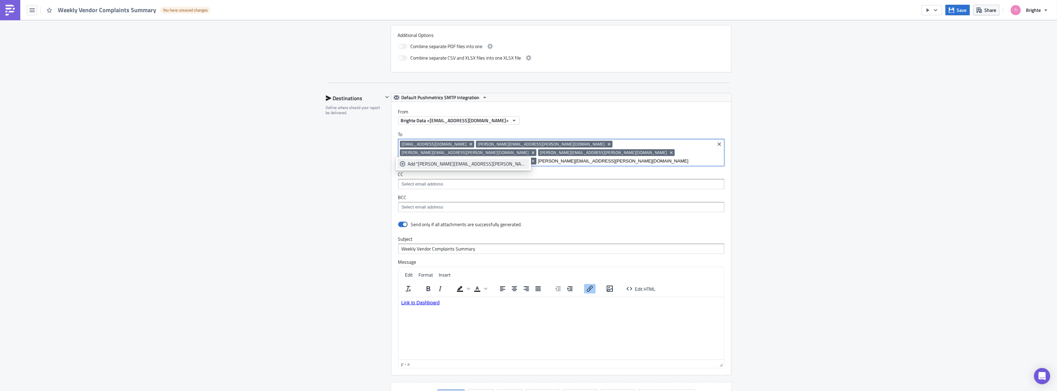
type input "[PERSON_NAME][EMAIL_ADDRESS][PERSON_NAME][DOMAIN_NAME]"
click at [447, 163] on div "Add "[PERSON_NAME][EMAIL_ADDRESS][PERSON_NAME][DOMAIN_NAME]"" at bounding box center [467, 163] width 119 height 7
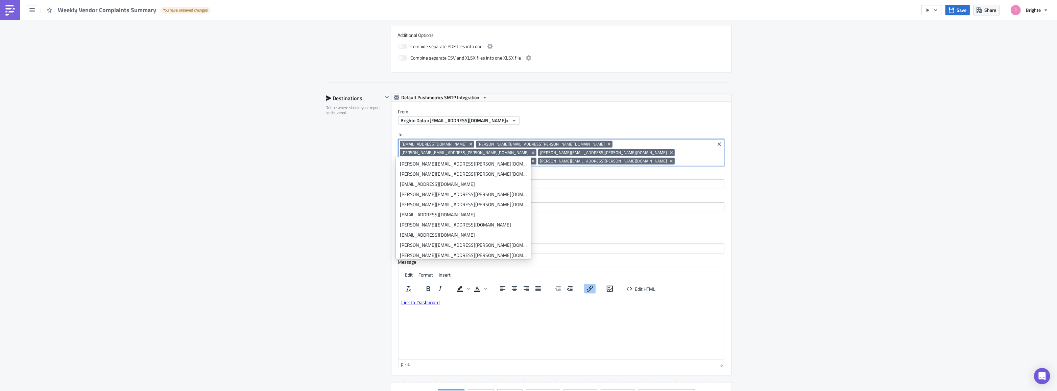
click at [677, 158] on input at bounding box center [695, 161] width 37 height 7
paste input "[PERSON_NAME][EMAIL_ADDRESS][DOMAIN_NAME]"
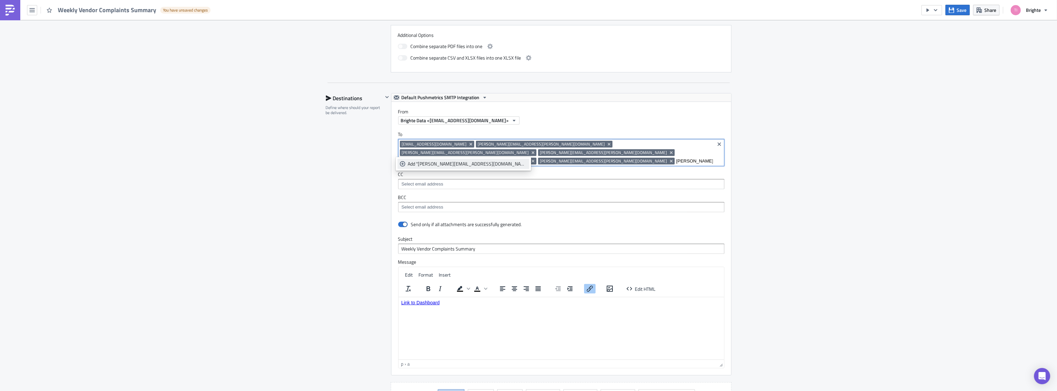
type input "[PERSON_NAME][EMAIL_ADDRESS][DOMAIN_NAME]"
click at [465, 160] on div "Add "[PERSON_NAME][EMAIL_ADDRESS][DOMAIN_NAME]"" at bounding box center [467, 163] width 119 height 7
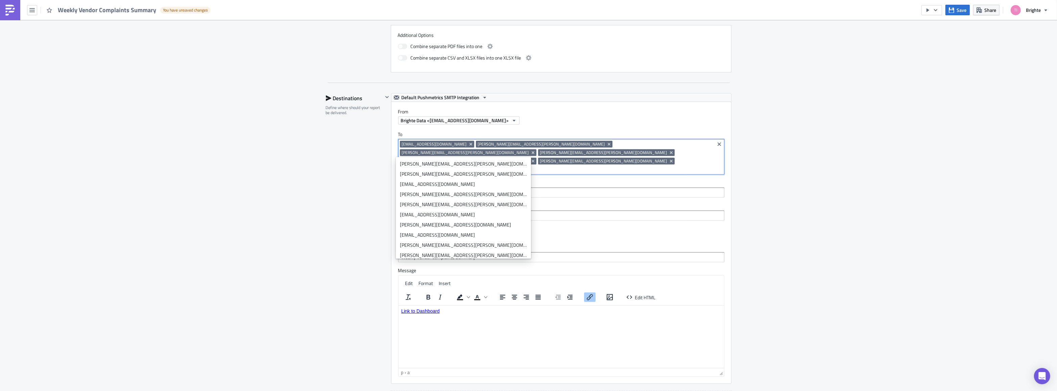
click at [548, 166] on input at bounding box center [610, 169] width 206 height 7
paste input "[PERSON_NAME][EMAIL_ADDRESS][PERSON_NAME][DOMAIN_NAME]"
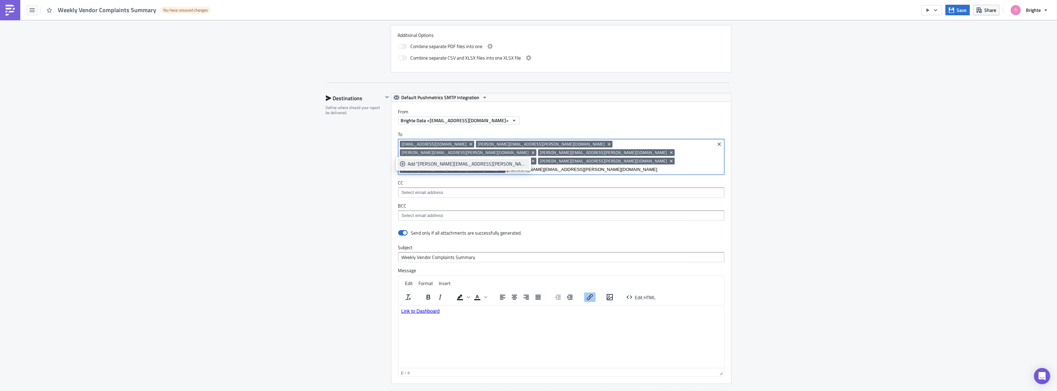
type input "[PERSON_NAME][EMAIL_ADDRESS][PERSON_NAME][DOMAIN_NAME]"
click at [458, 161] on div "Add "[PERSON_NAME][EMAIL_ADDRESS][PERSON_NAME][DOMAIN_NAME]"" at bounding box center [467, 163] width 119 height 7
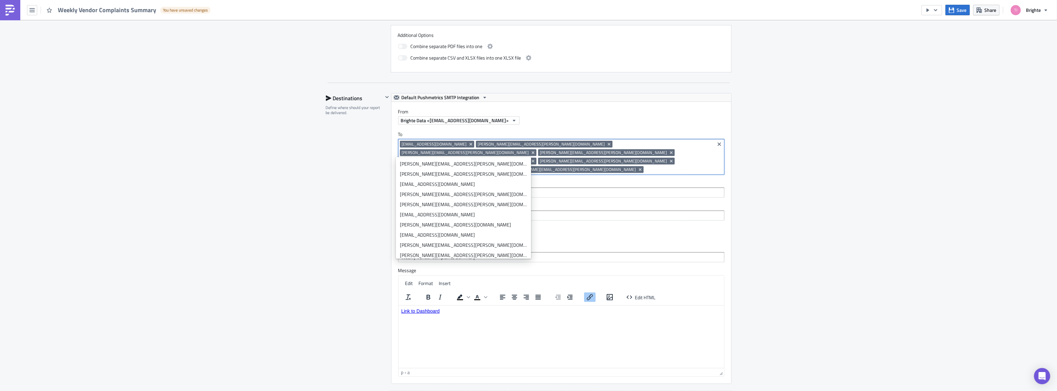
drag, startPoint x: 887, startPoint y: 182, endPoint x: 883, endPoint y: 183, distance: 3.9
click at [886, 182] on div "Execution Log Edit " Weekly Vendor Complaints Summary " Draft Settings Configur…" at bounding box center [528, 92] width 1057 height 900
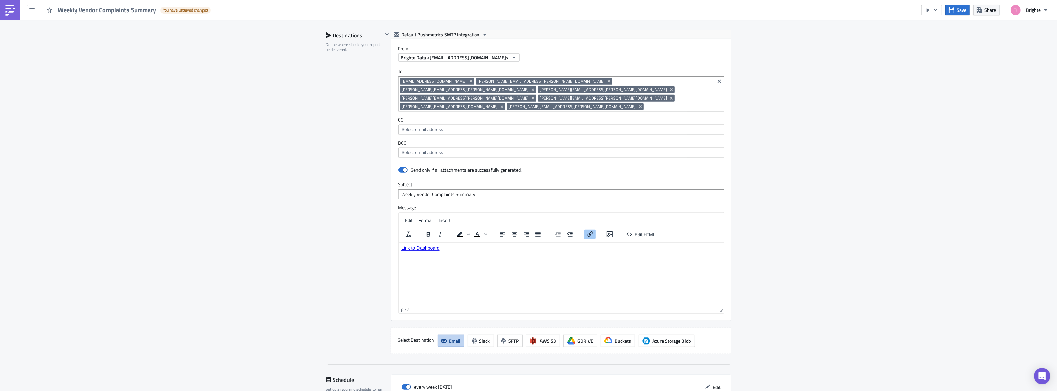
scroll to position [510, 0]
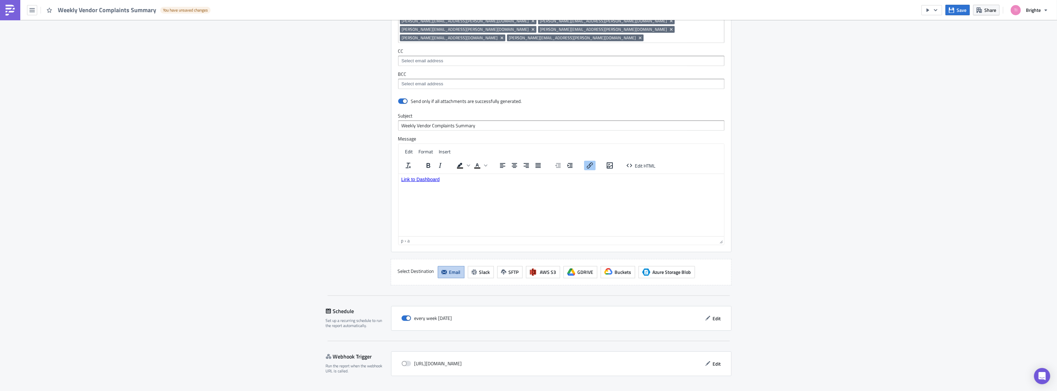
click at [710, 390] on span "Save & Exit" at bounding box center [716, 397] width 23 height 7
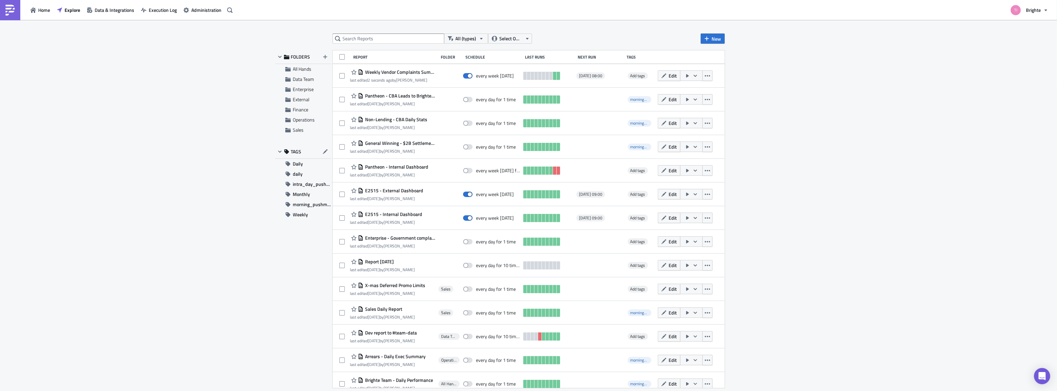
click at [855, 176] on div "All (types) Select Owner New FOLDERS All Hands Data Team Enterprise External Fi…" at bounding box center [528, 206] width 1057 height 372
